Goal: Information Seeking & Learning: Learn about a topic

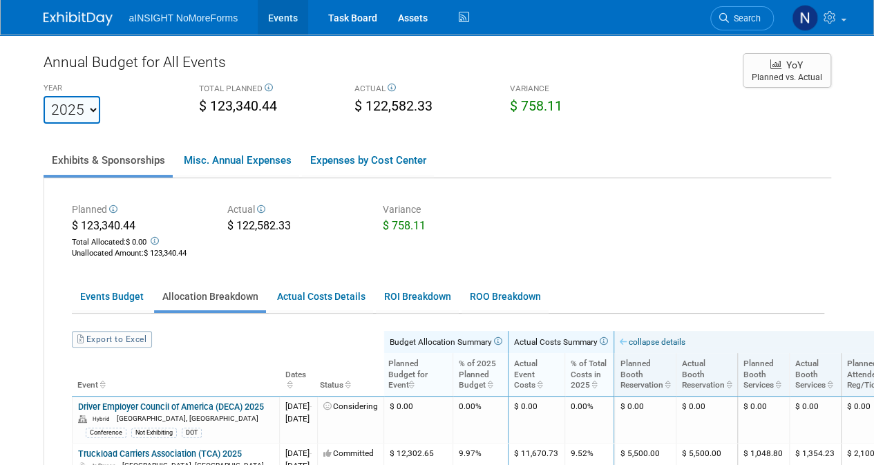
click at [267, 19] on link "Events" at bounding box center [283, 17] width 50 height 35
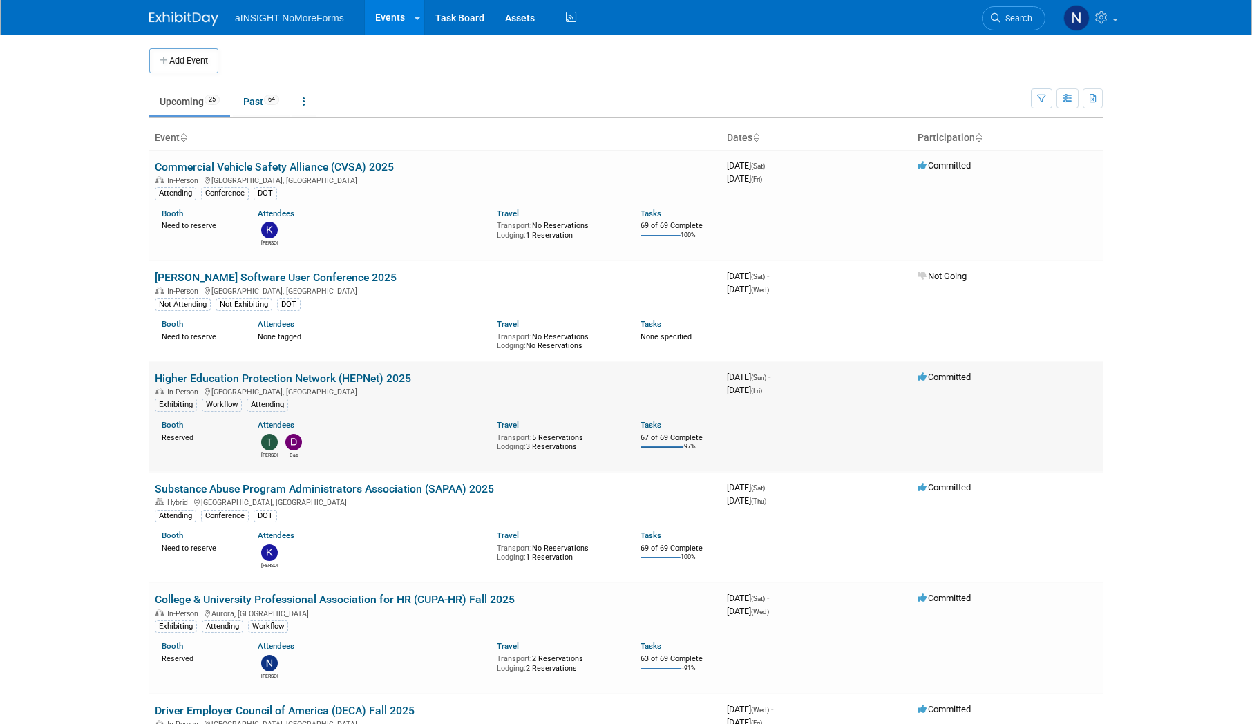
click at [361, 377] on link "Higher Education Protection Network (HEPNet) 2025" at bounding box center [283, 378] width 256 height 13
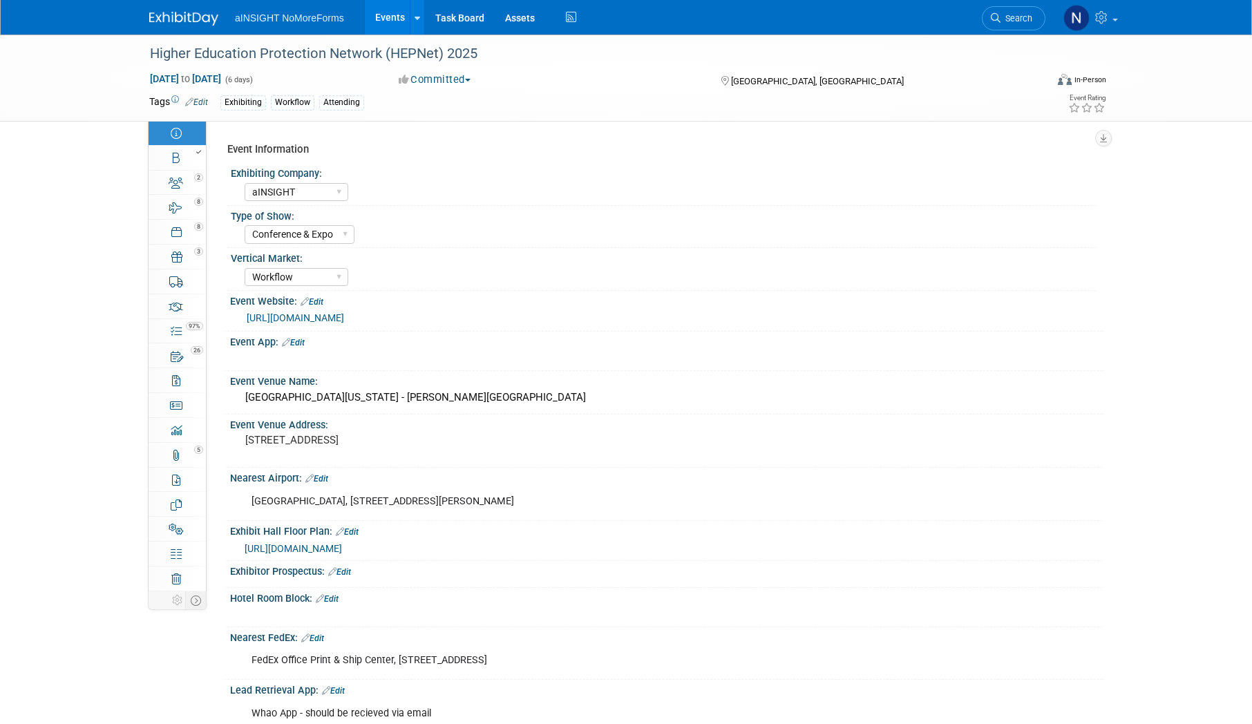
select select "aINSIGHT"
select select "Conference & Expo"
select select "Workflow"
select select "Full Access"
select select "No"
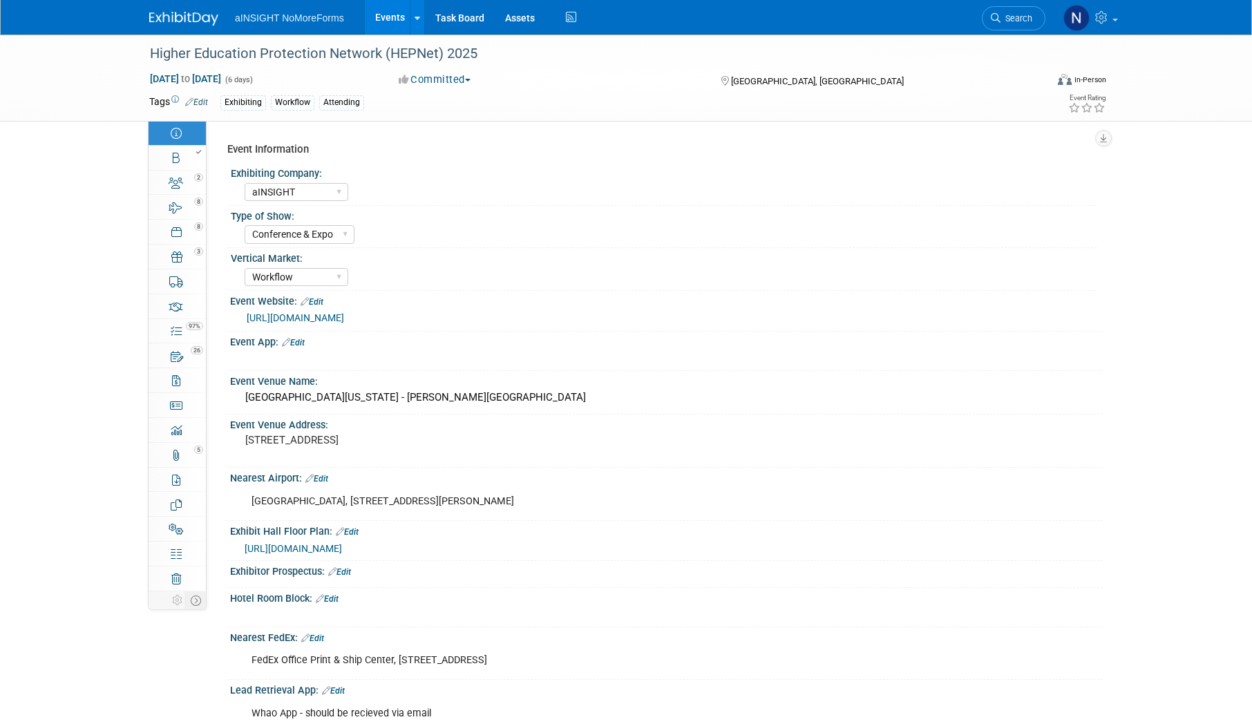
select select "No"
click at [178, 161] on icon at bounding box center [176, 158] width 7 height 11
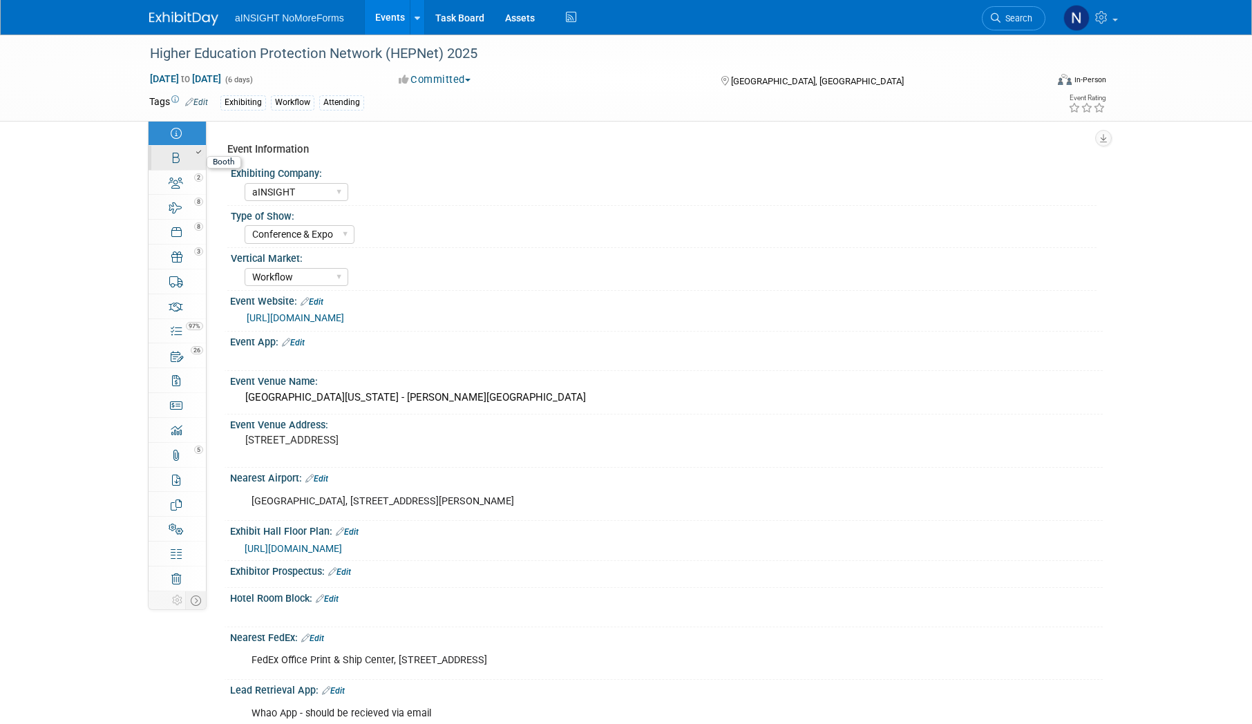
select select "aINSIGHT"
select select "Head of Sales"
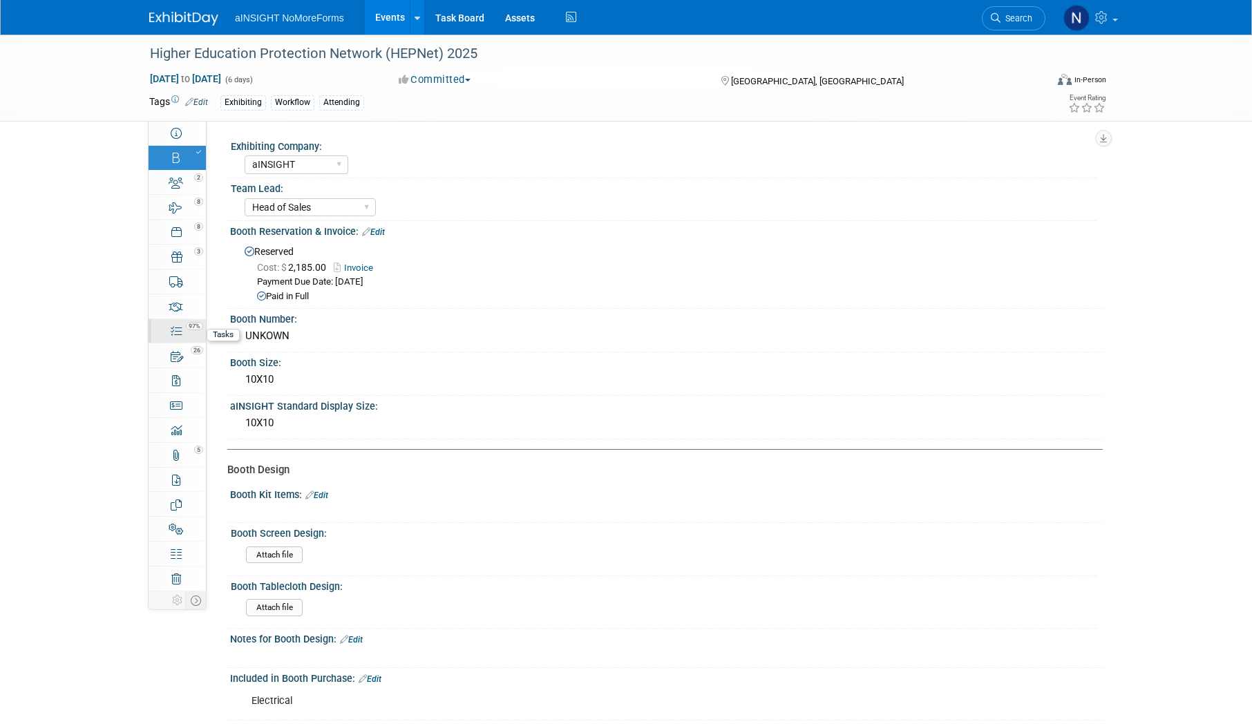
click at [176, 330] on div "97%" at bounding box center [185, 326] width 40 height 10
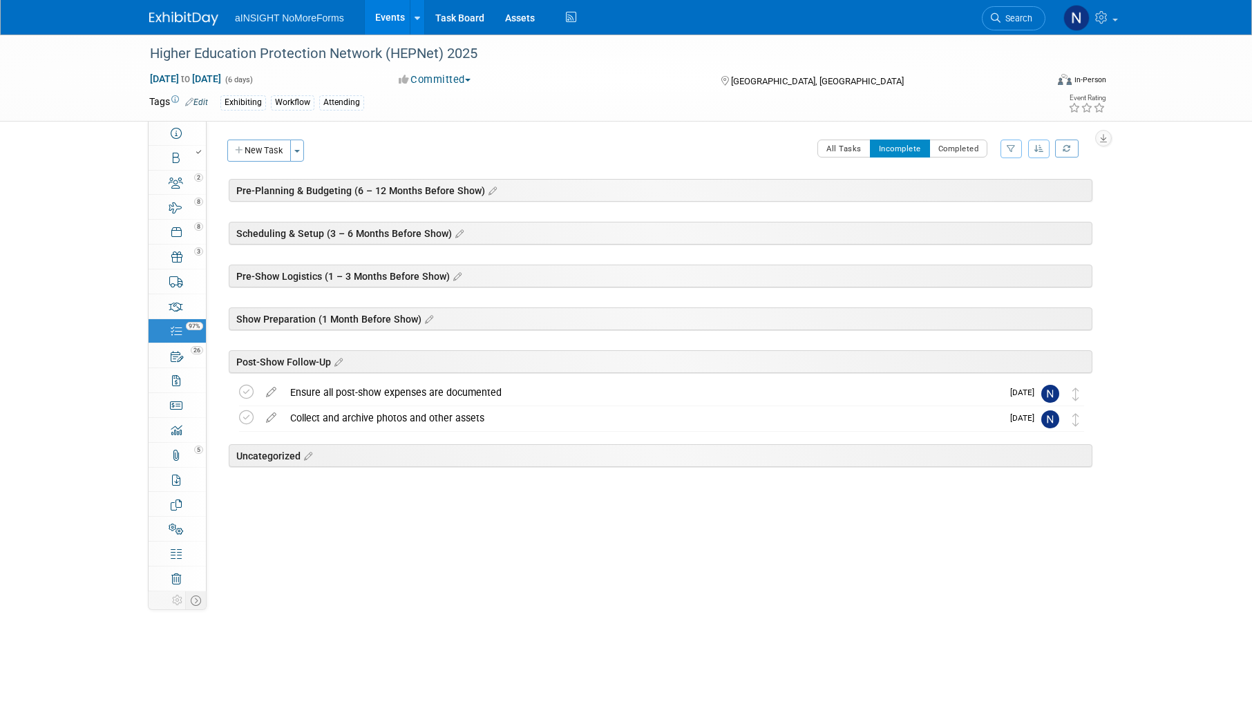
click at [383, 15] on link "Events" at bounding box center [390, 17] width 50 height 35
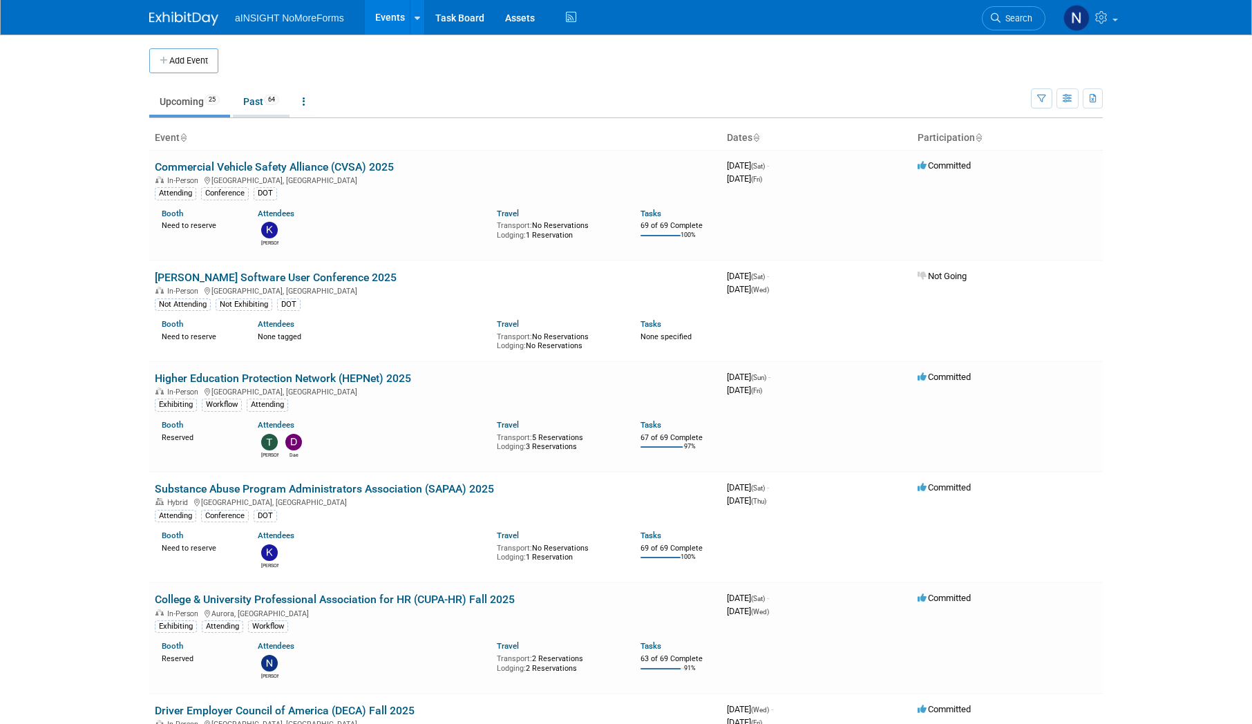
click at [273, 97] on span "64" at bounding box center [271, 100] width 15 height 10
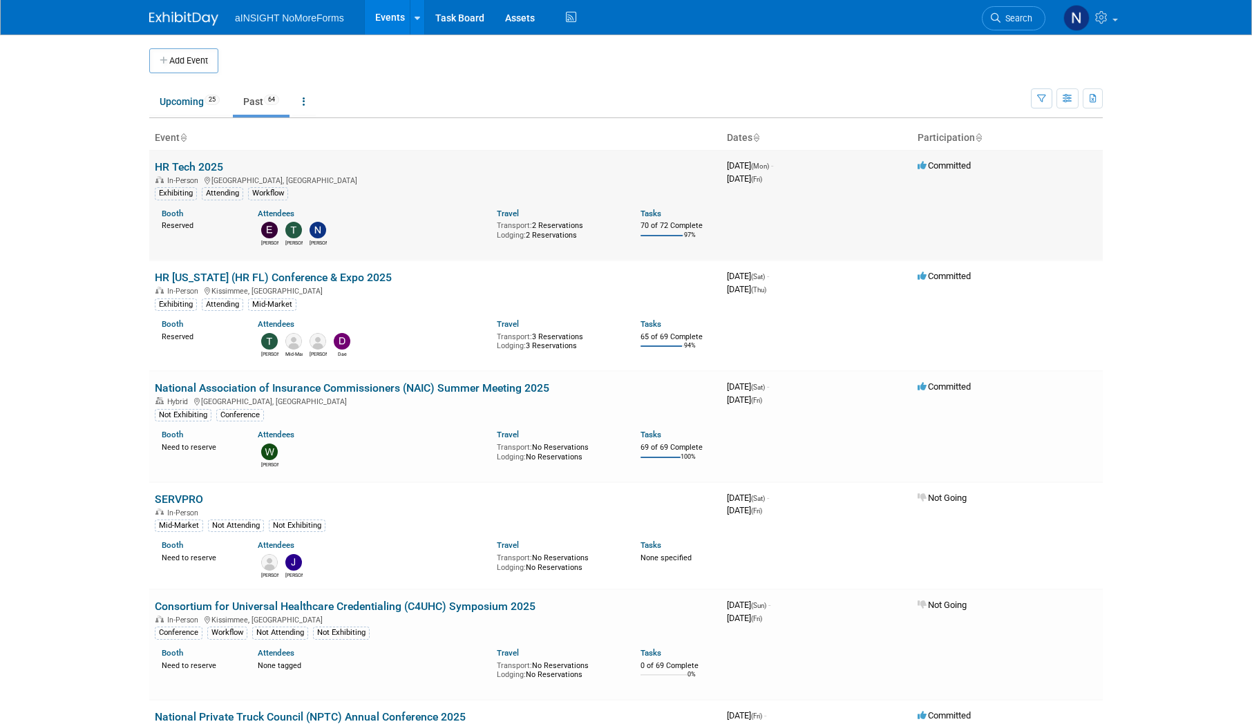
click at [197, 163] on link "HR Tech 2025" at bounding box center [189, 166] width 68 height 13
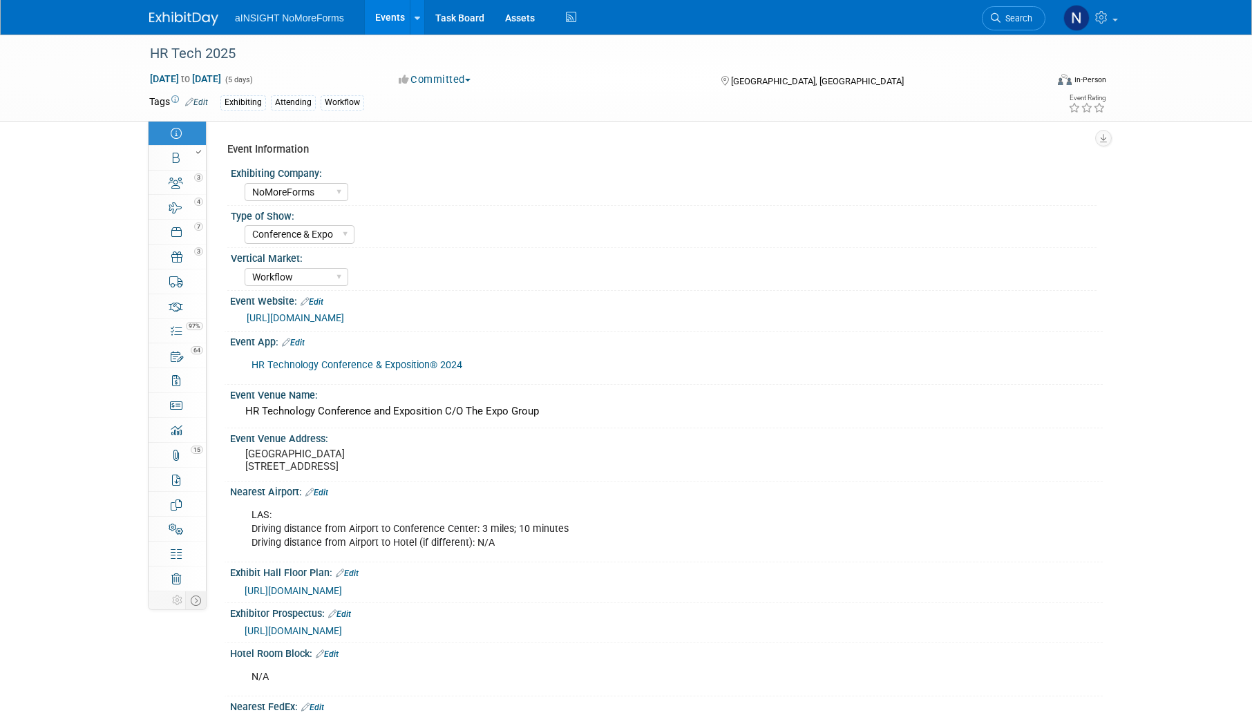
select select "NoMoreForms"
select select "Conference & Expo"
select select "Workflow"
select select "No"
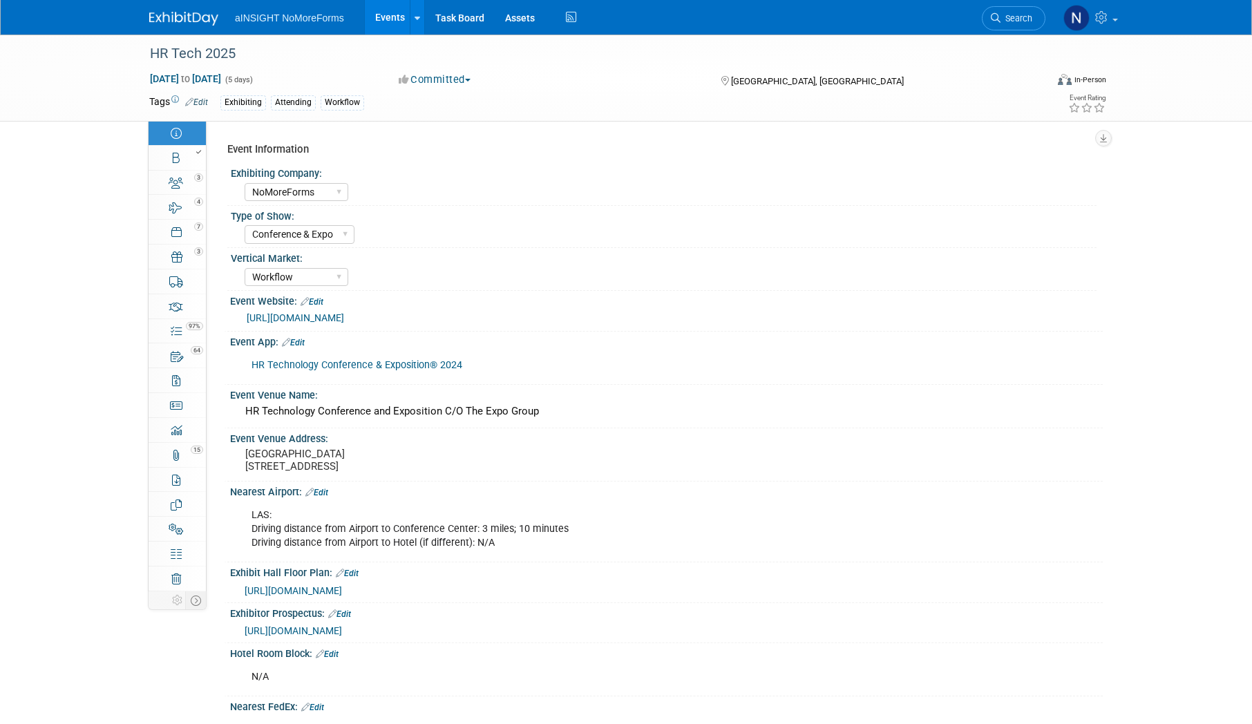
select select "No"
click at [176, 337] on link "97% Tasks 97%" at bounding box center [177, 331] width 57 height 24
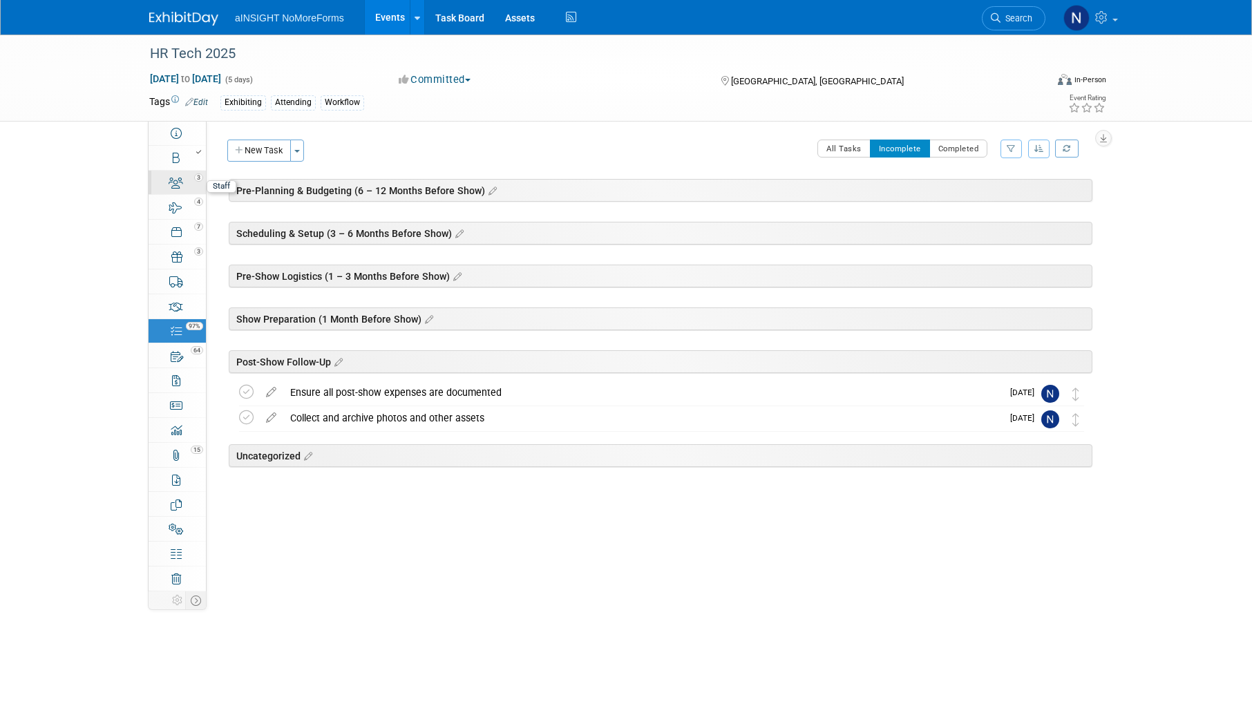
click at [184, 184] on link "3 Staff 3" at bounding box center [177, 183] width 57 height 24
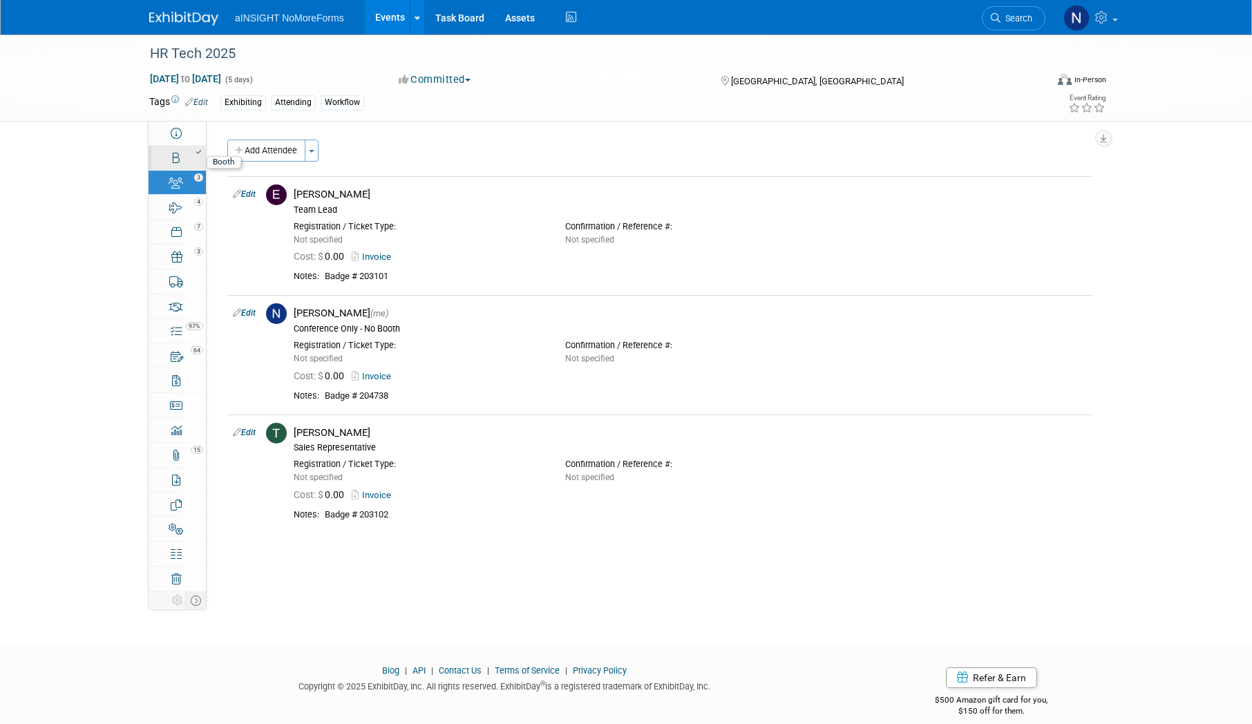
click at [176, 159] on icon at bounding box center [176, 158] width 7 height 11
select select "NoMoreForms"
select select "AE Enterprise Workflow"
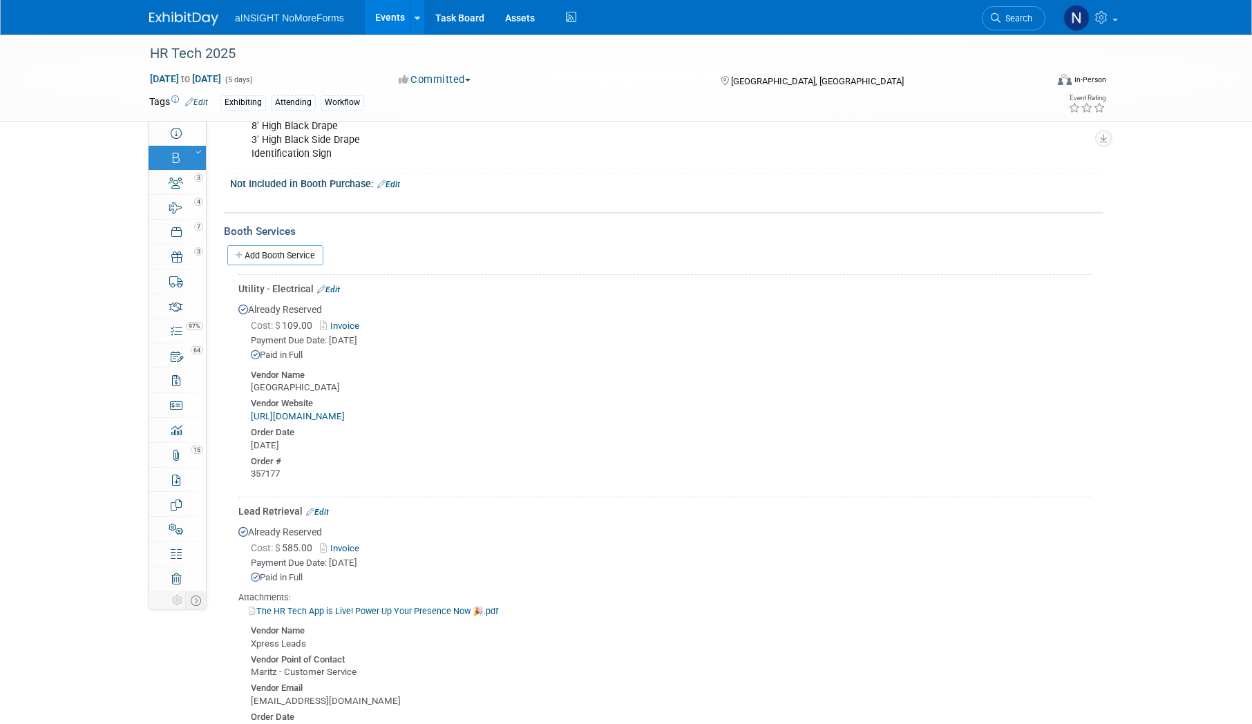
scroll to position [560, 0]
click at [397, 23] on link "Events" at bounding box center [390, 17] width 50 height 35
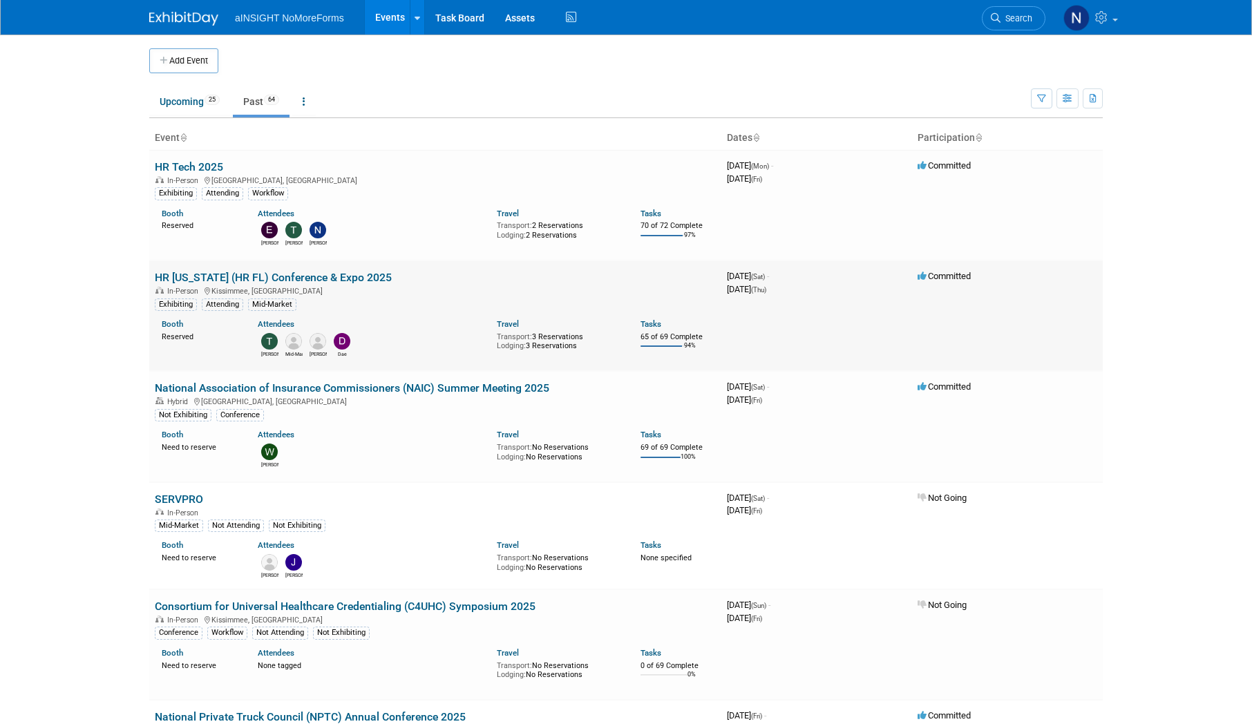
click at [263, 278] on link "HR [US_STATE] (HR FL) Conference & Expo 2025" at bounding box center [273, 277] width 237 height 13
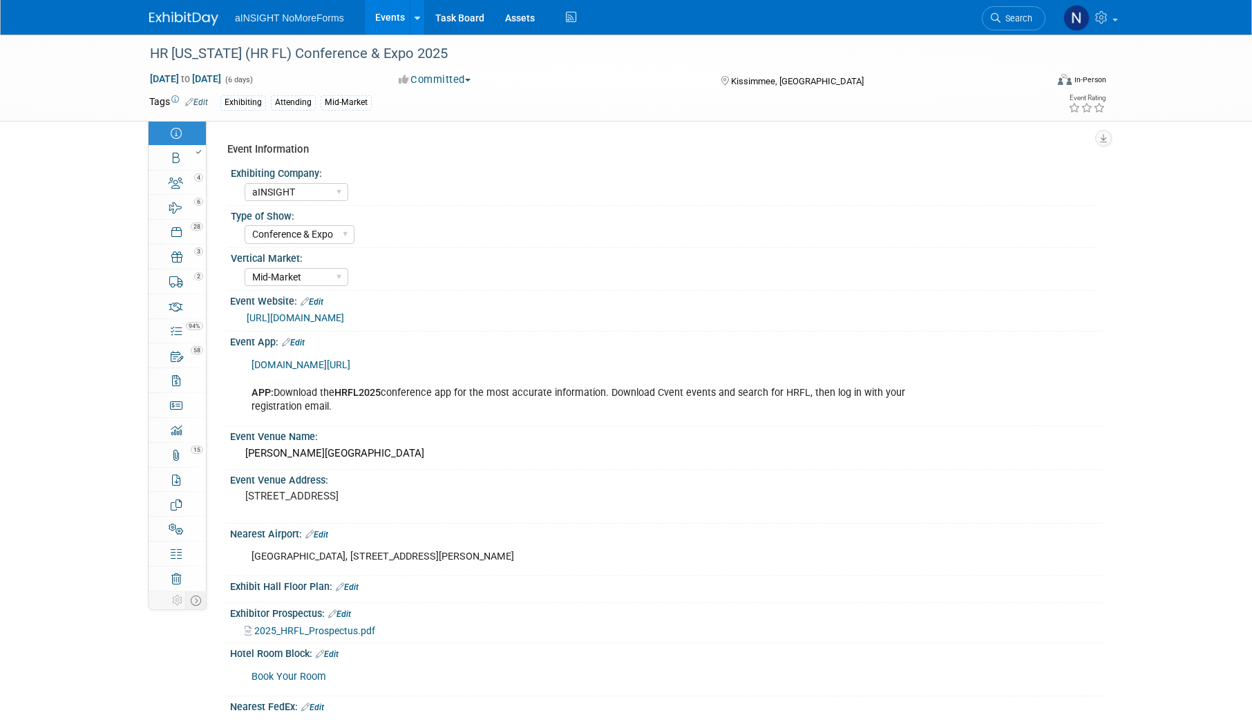
select select "aINSIGHT"
select select "Conference & Expo"
select select "Mid-Market"
select select "Full Access"
select select "Yes"
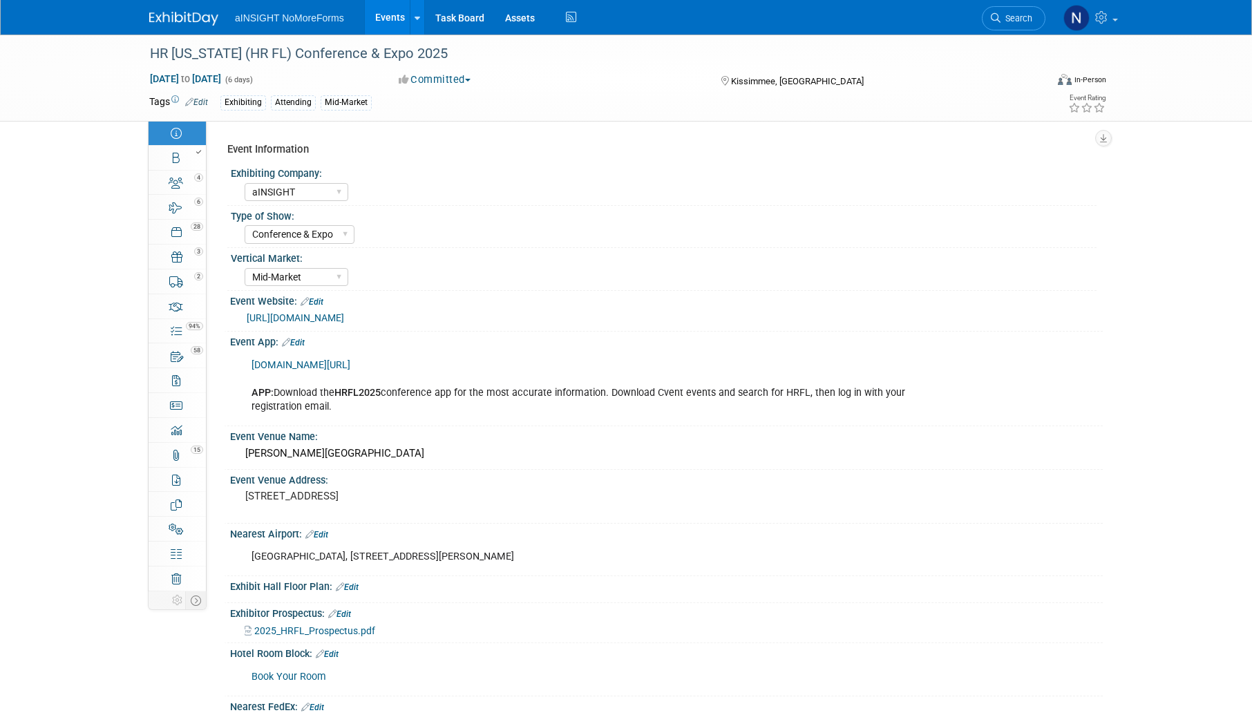
select select "No"
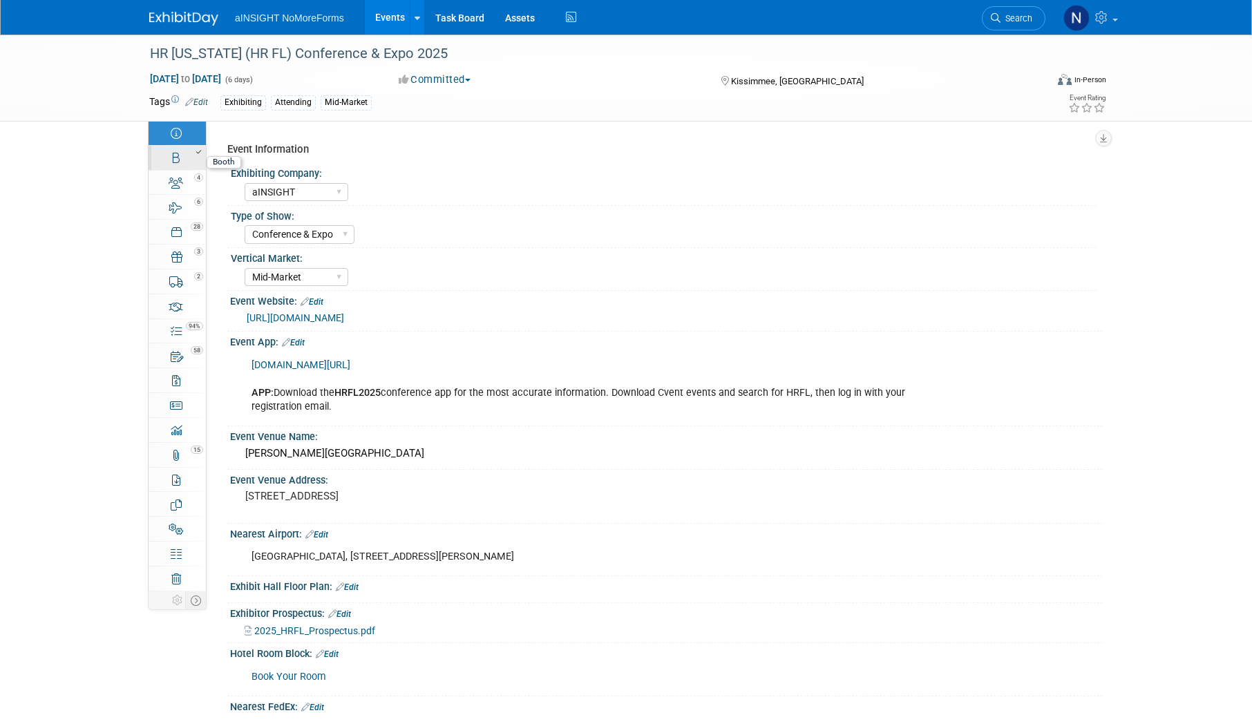
click at [184, 164] on link "Booth" at bounding box center [177, 158] width 57 height 24
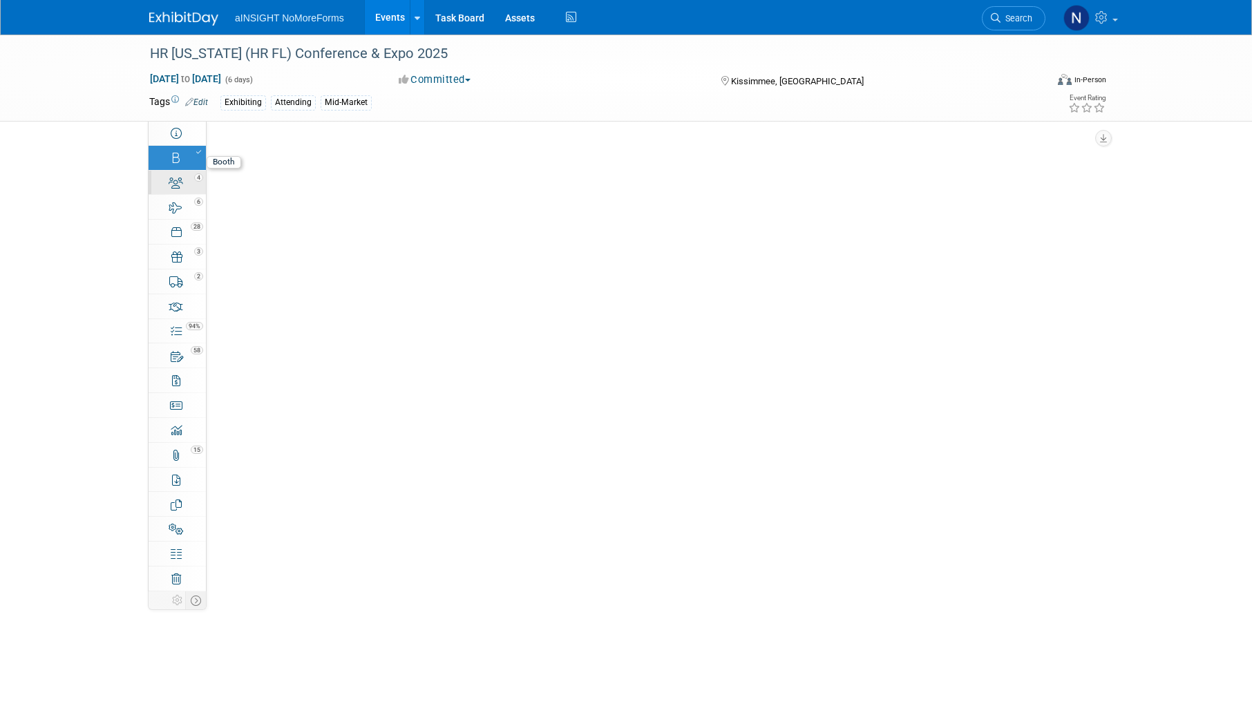
select select "aINSIGHT"
select select "Head of Sales"
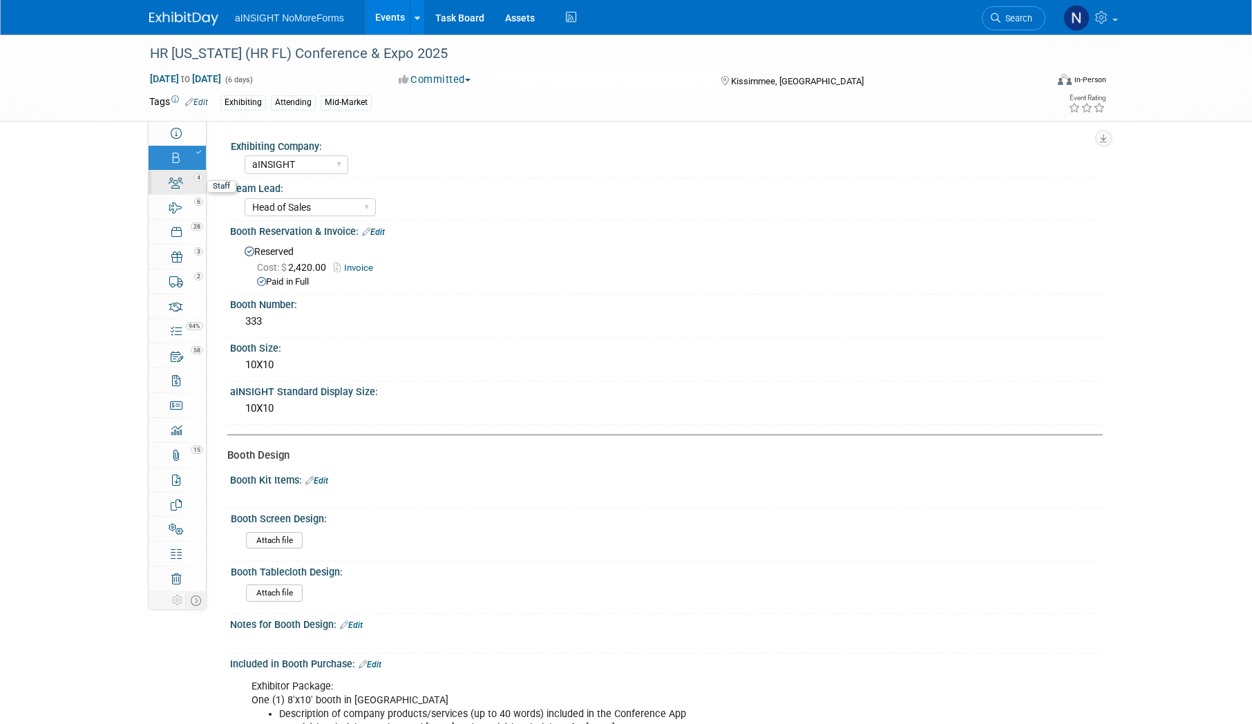
click at [184, 184] on link "4 Staff 4" at bounding box center [177, 183] width 57 height 24
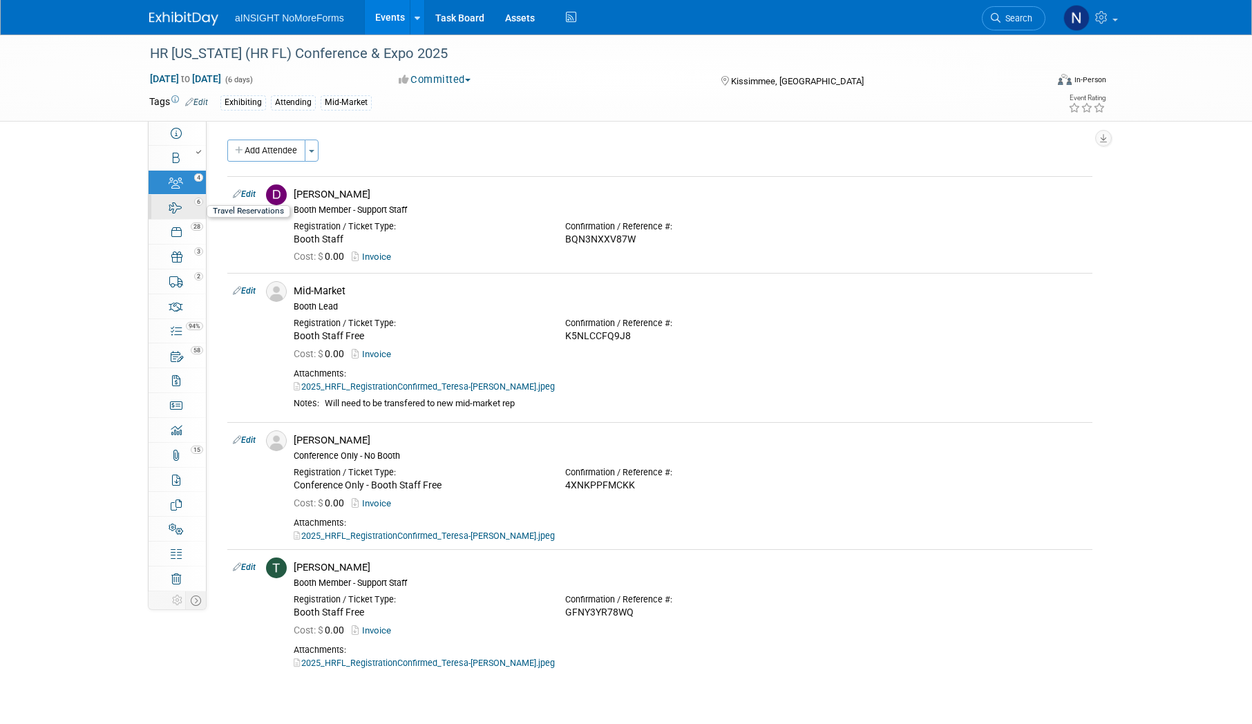
click at [184, 207] on link "6 Travel Reservations 6" at bounding box center [177, 207] width 57 height 24
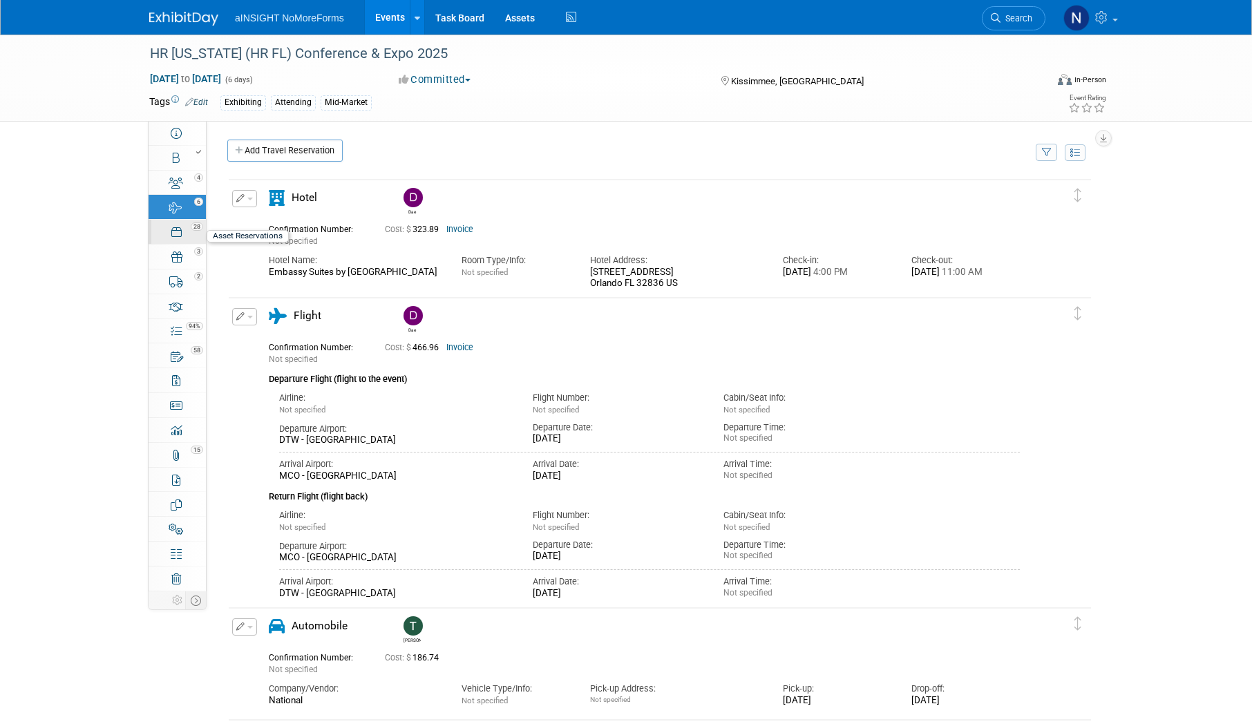
click at [174, 235] on icon at bounding box center [176, 232] width 10 height 11
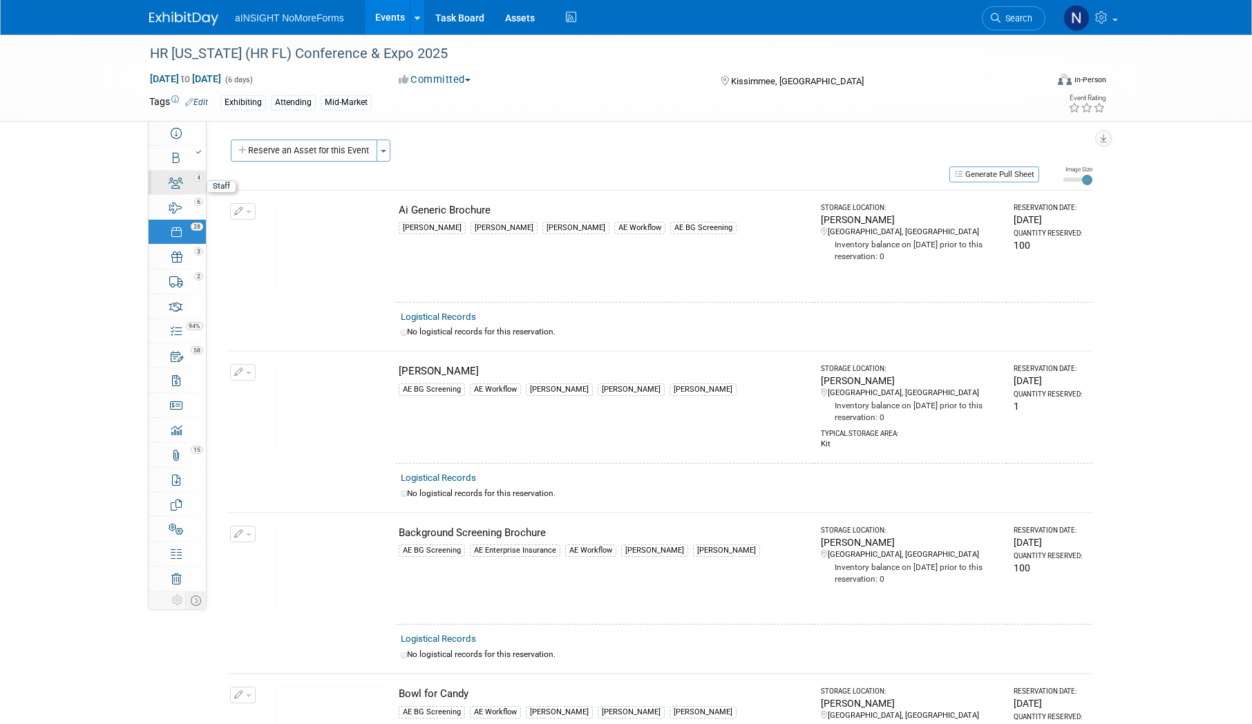
click at [178, 181] on div "4" at bounding box center [181, 177] width 47 height 10
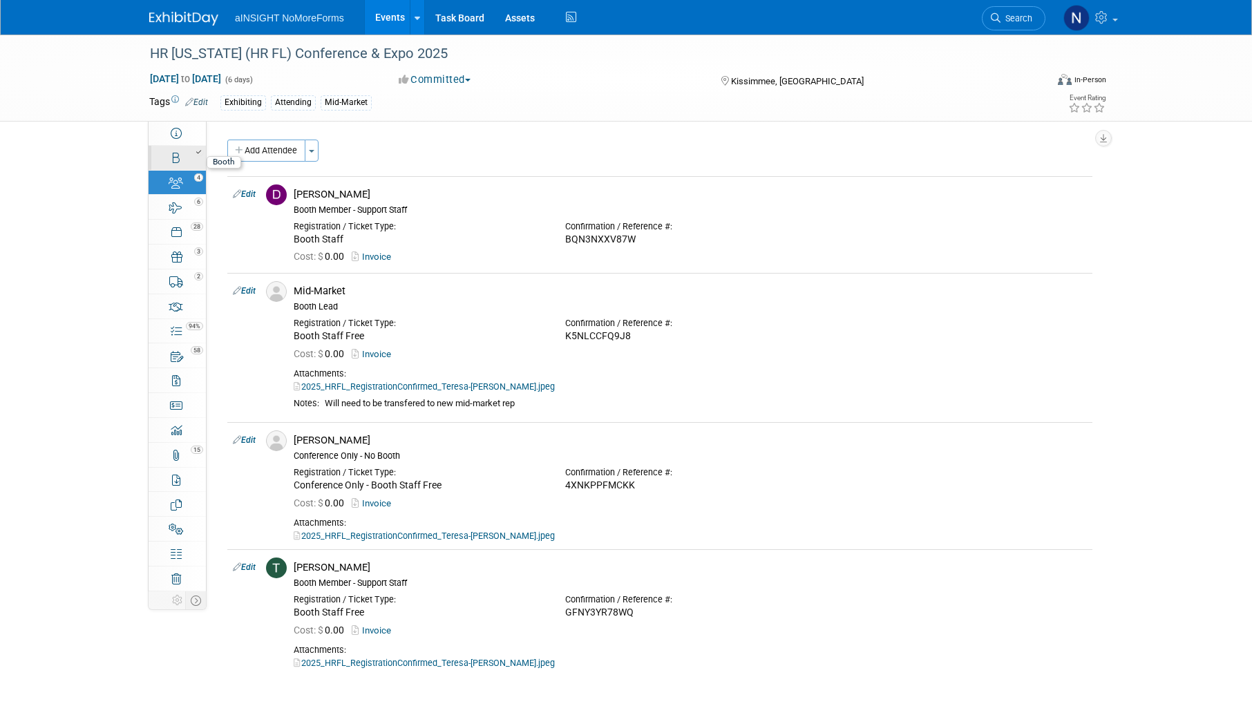
click at [183, 147] on div at bounding box center [181, 152] width 47 height 10
select select "aINSIGHT"
select select "Head of Sales"
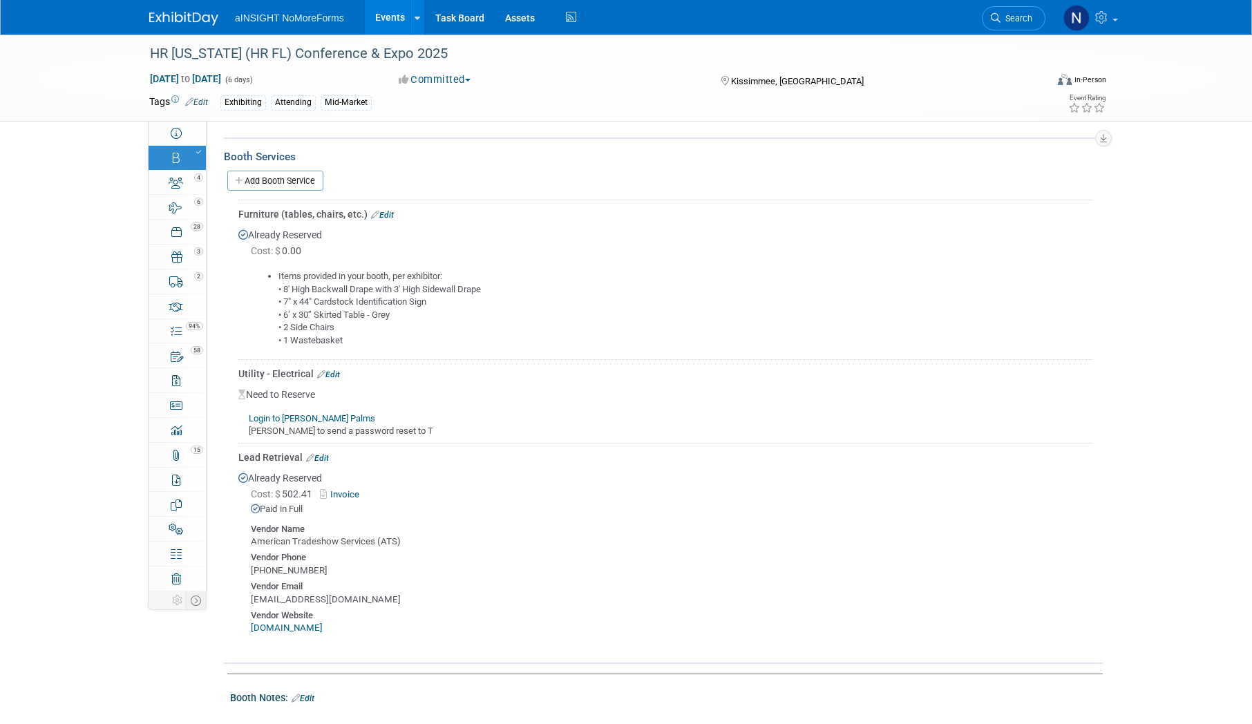
scroll to position [484, 0]
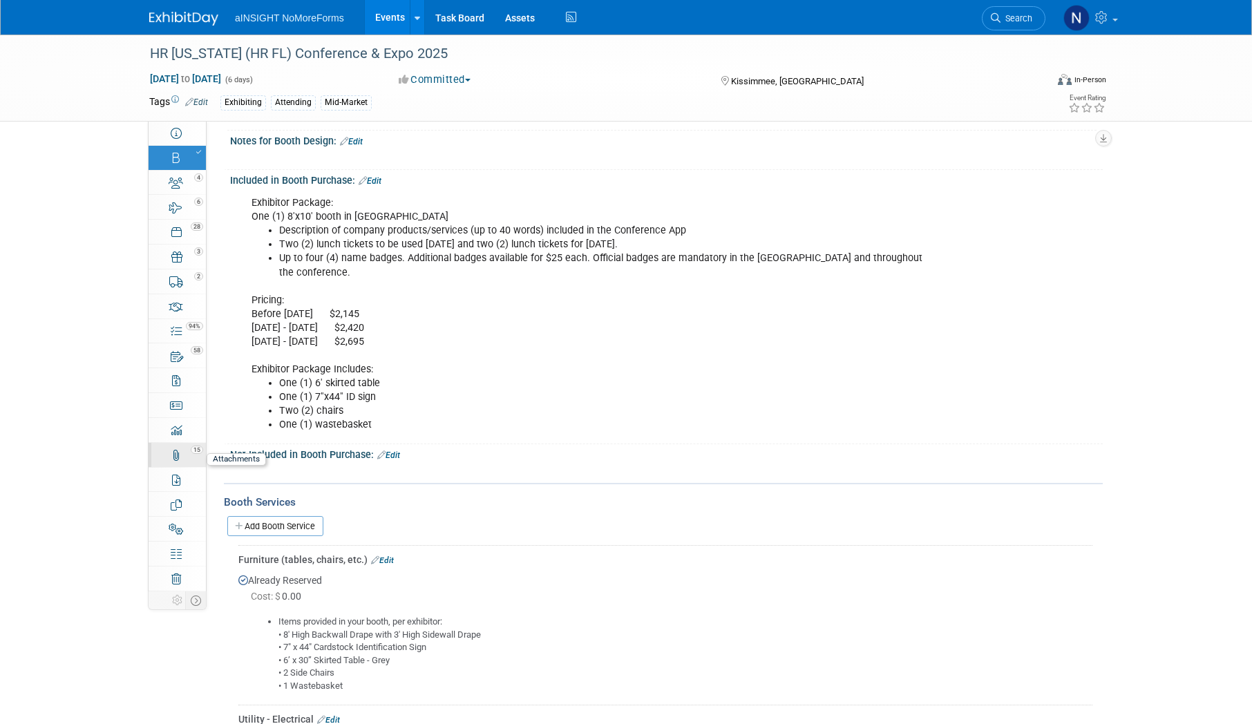
click at [180, 449] on div "15" at bounding box center [181, 449] width 47 height 10
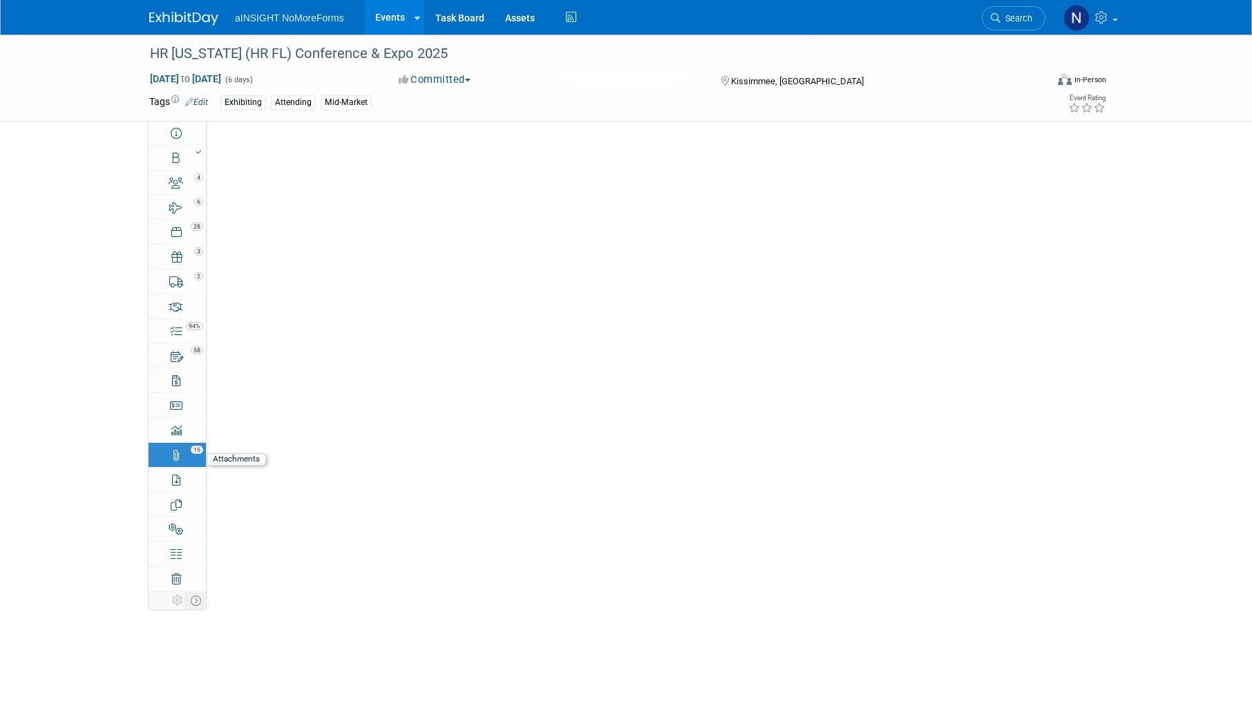
scroll to position [0, 0]
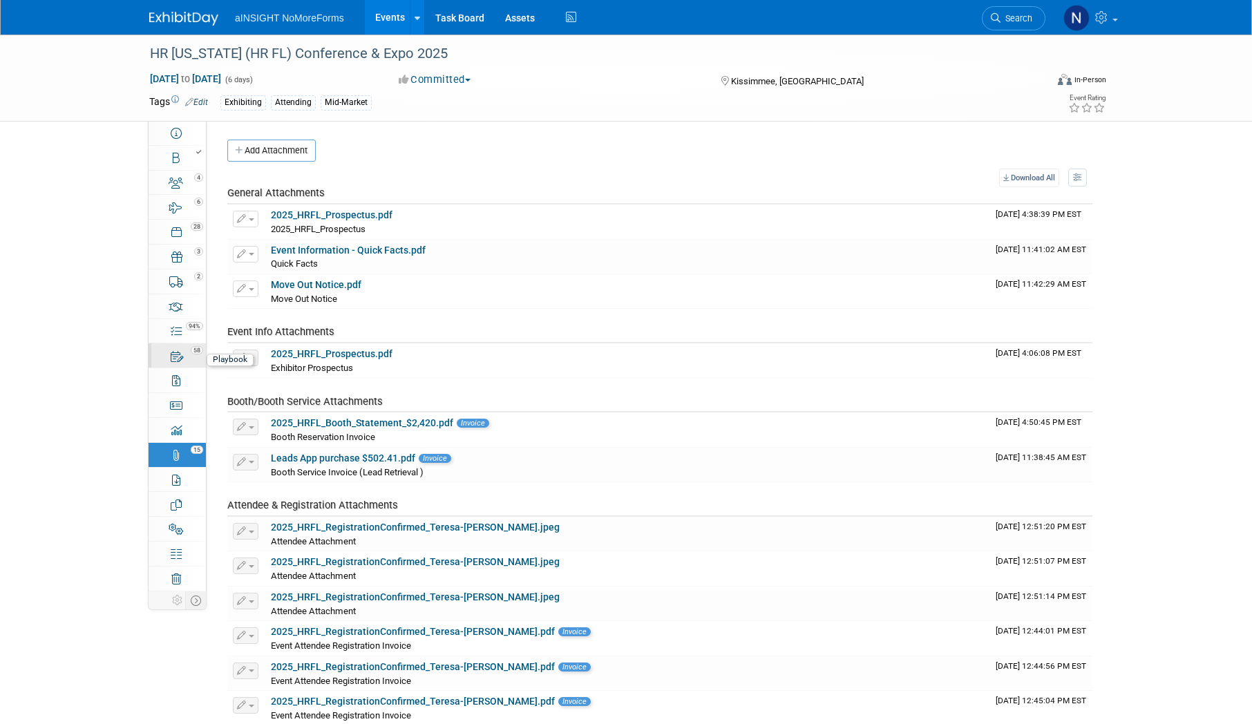
click at [173, 368] on link "58 Playbook 58" at bounding box center [177, 355] width 57 height 24
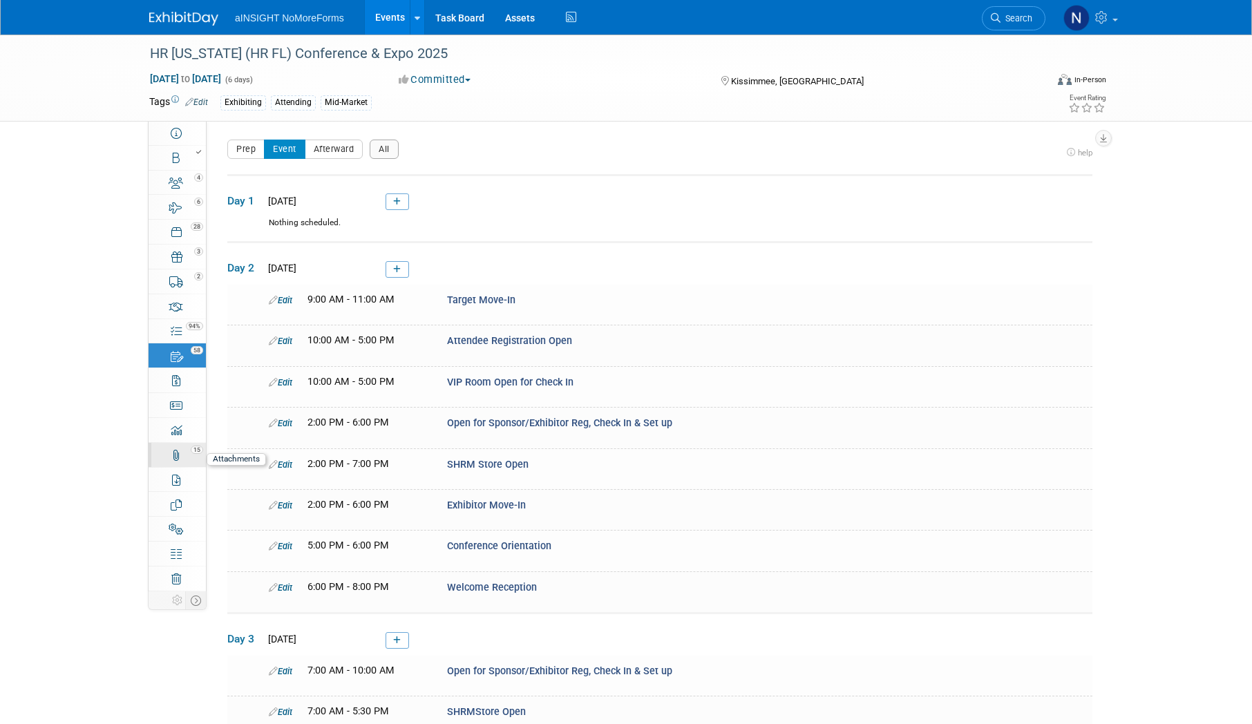
click at [178, 445] on div "15" at bounding box center [181, 449] width 47 height 10
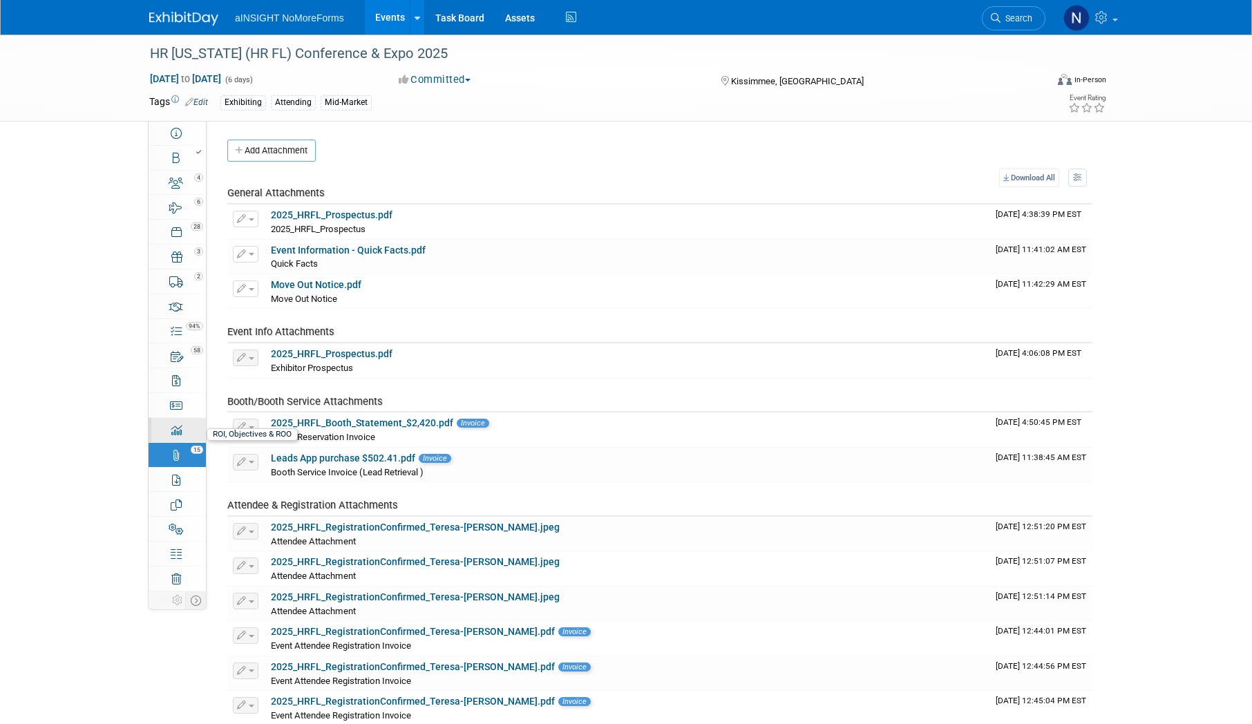
click at [178, 433] on icon at bounding box center [176, 430] width 11 height 11
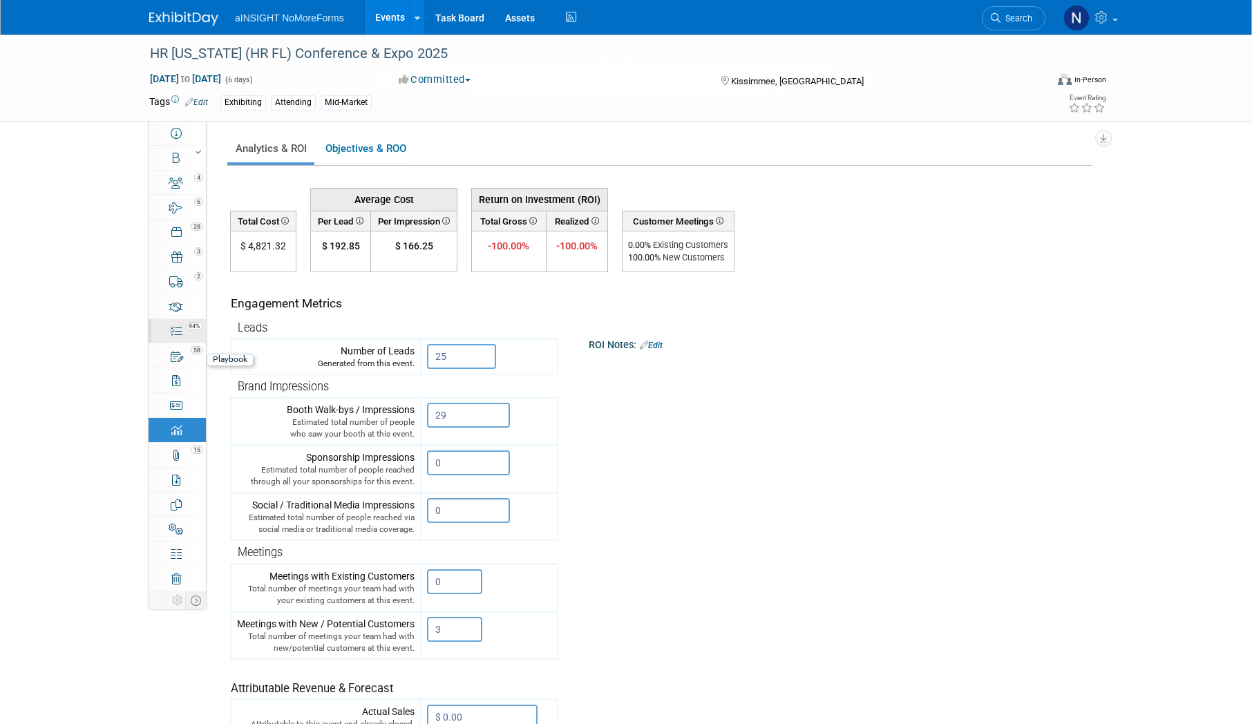
click at [168, 330] on link "94% Tasks 94%" at bounding box center [177, 331] width 57 height 24
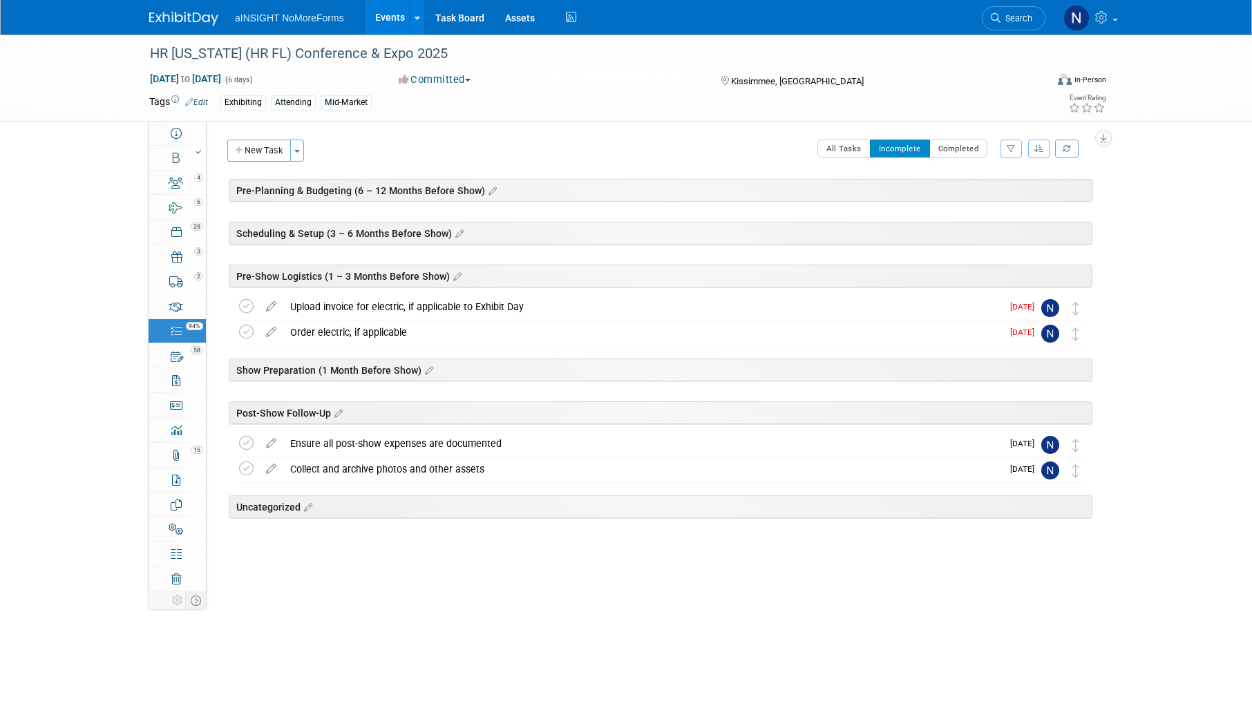
click at [381, 14] on link "Events" at bounding box center [390, 17] width 50 height 35
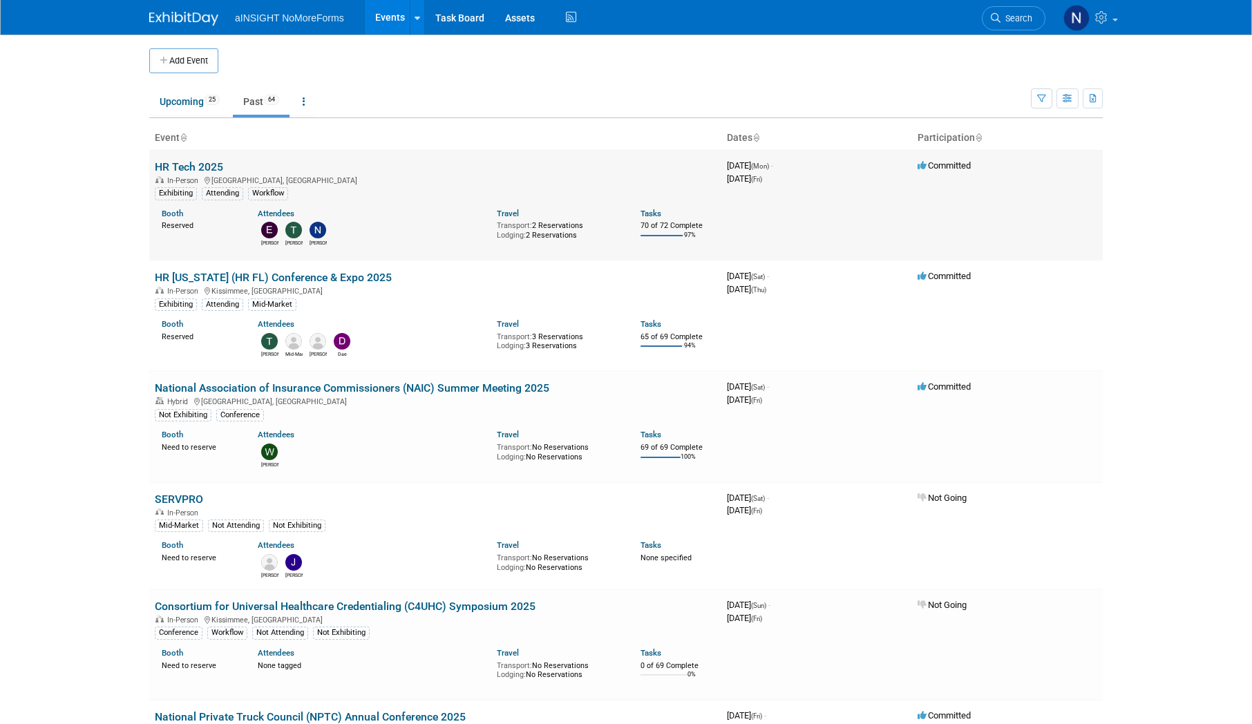
click at [189, 167] on link "HR Tech 2025" at bounding box center [189, 166] width 68 height 13
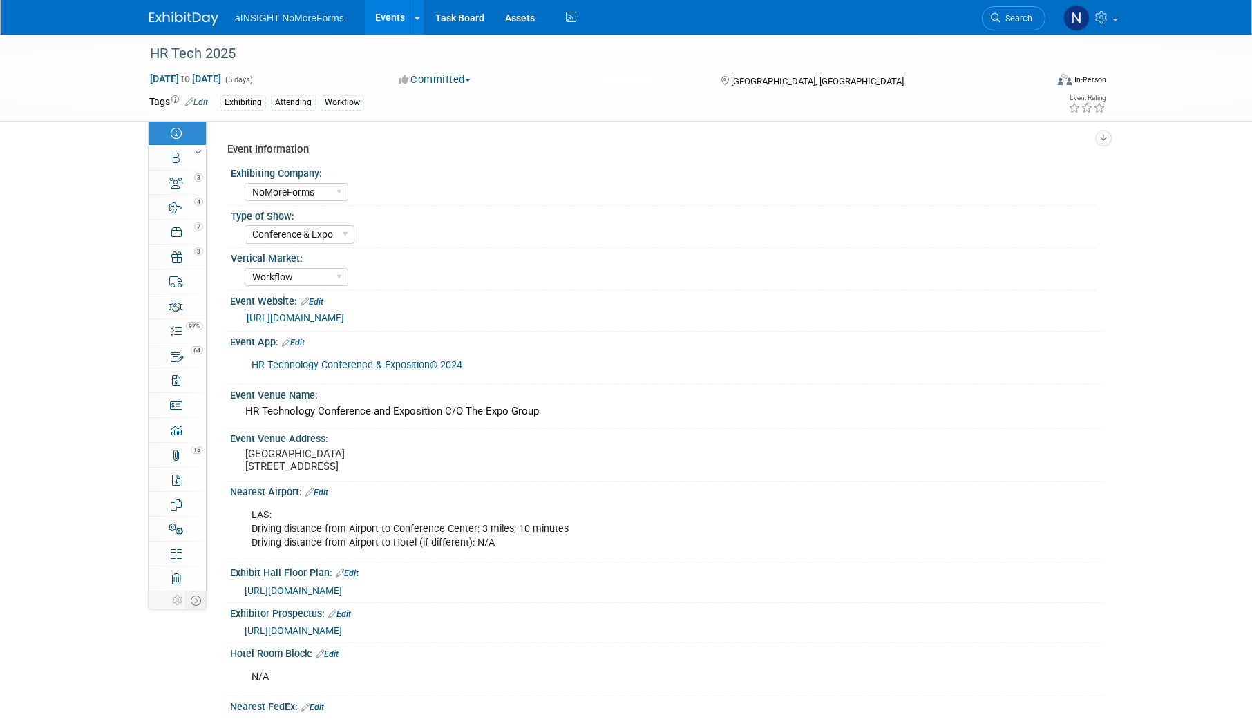
select select "NoMoreForms"
select select "Conference & Expo"
select select "Workflow"
select select "No"
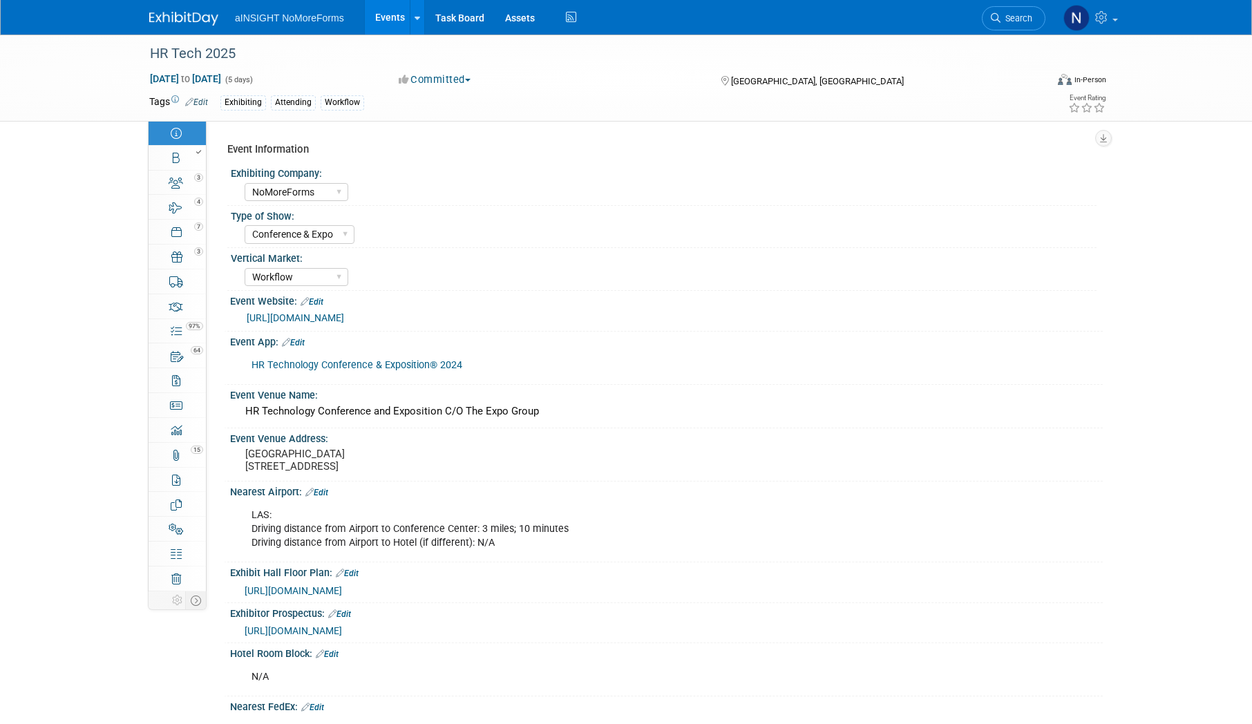
select select "No"
click at [182, 163] on link "Booth" at bounding box center [177, 158] width 57 height 24
select select "NoMoreForms"
select select "AE Enterprise Workflow"
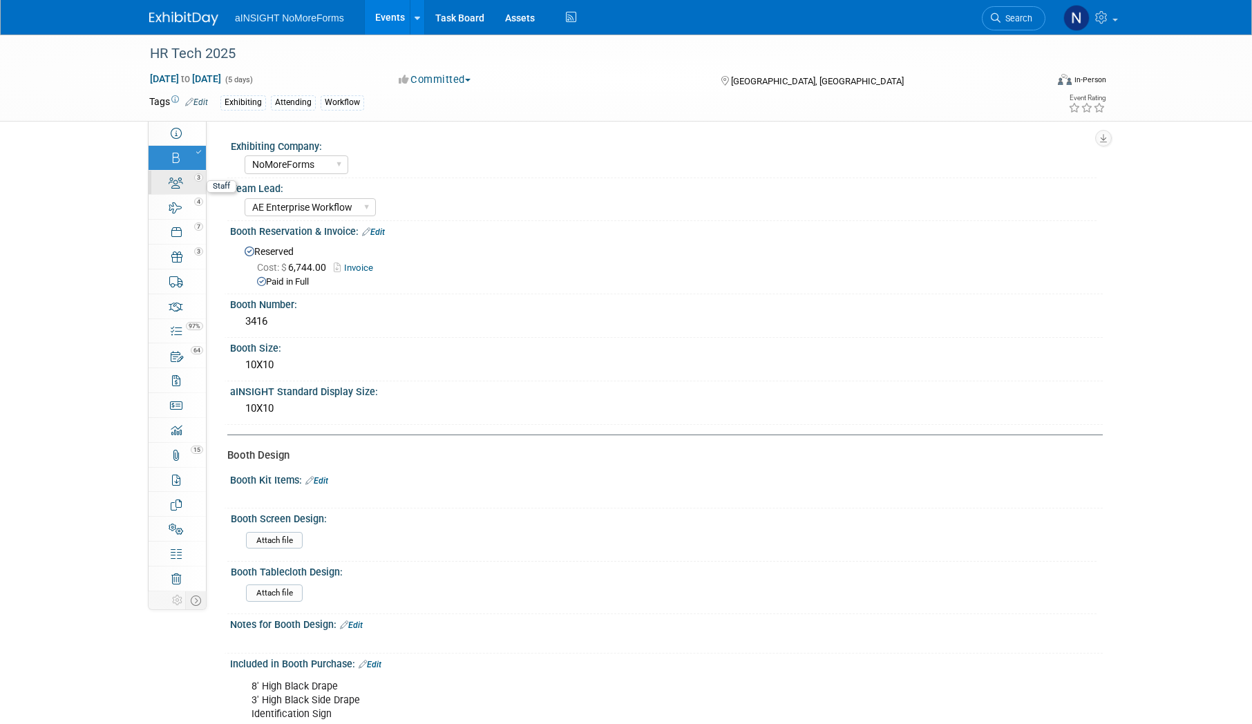
click at [177, 181] on div "3" at bounding box center [181, 177] width 47 height 10
